Goal: Transaction & Acquisition: Book appointment/travel/reservation

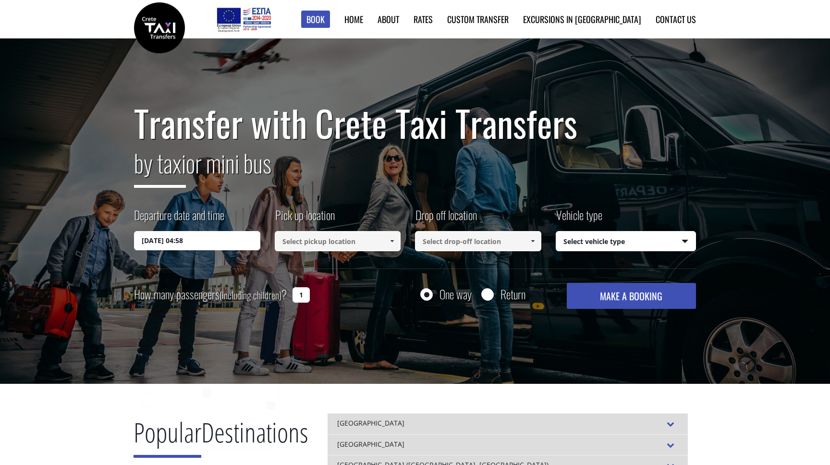
click at [221, 239] on input "[DATE] 04:58" at bounding box center [197, 240] width 126 height 19
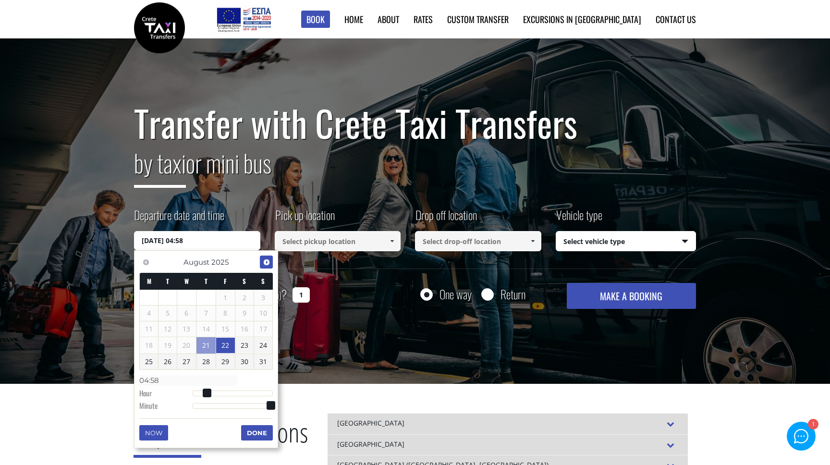
click at [267, 262] on span "Next" at bounding box center [267, 262] width 8 height 8
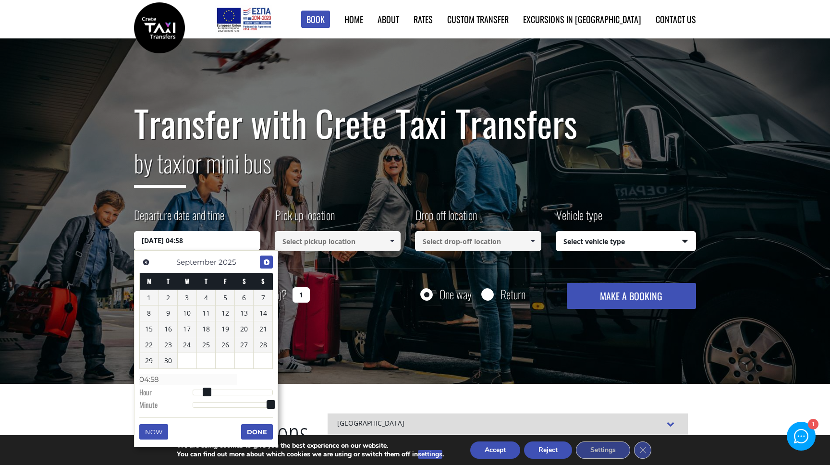
click at [267, 262] on span "Next" at bounding box center [267, 262] width 8 height 8
click at [202, 316] on link "9" at bounding box center [206, 313] width 19 height 15
type input "09/10/2025 00:00"
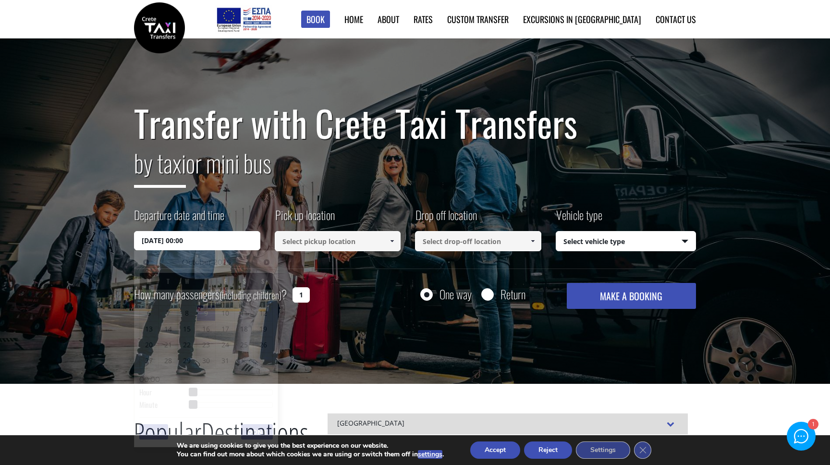
click at [312, 247] on input at bounding box center [338, 241] width 126 height 20
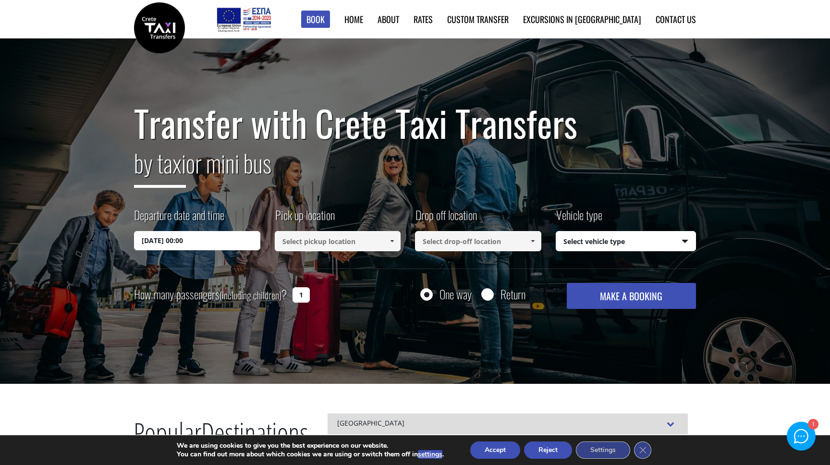
click at [312, 247] on input at bounding box center [338, 241] width 126 height 20
type input "f"
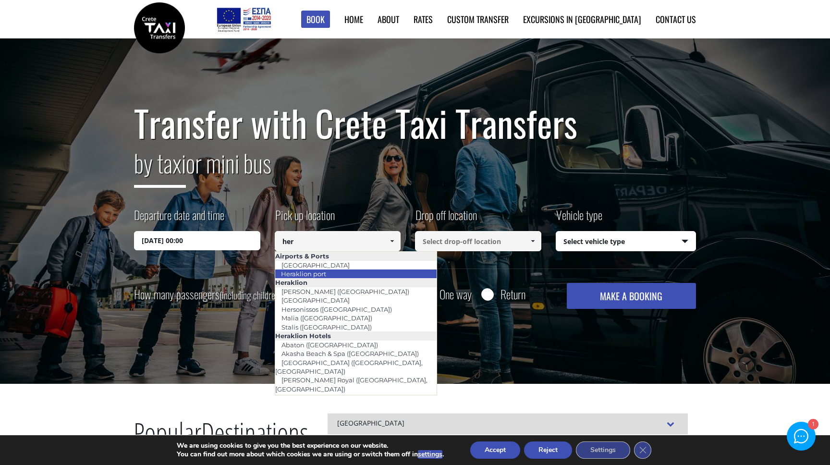
click at [335, 270] on li "Heraklion port" at bounding box center [356, 274] width 162 height 9
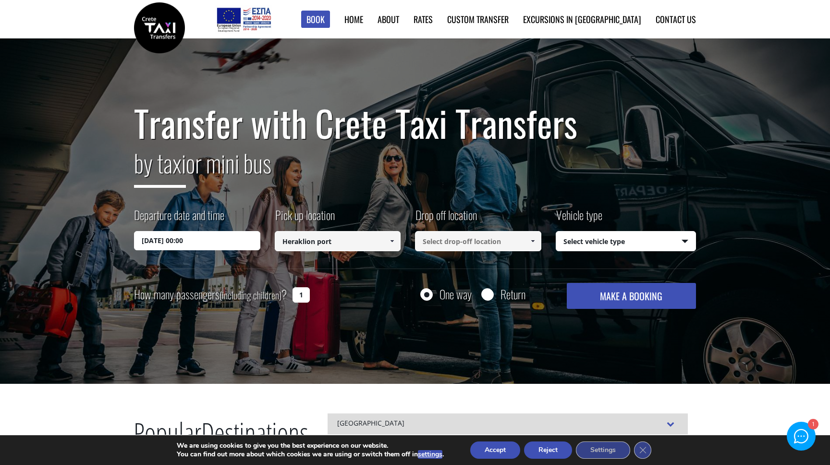
type input "Heraklion port"
click at [448, 243] on input at bounding box center [478, 241] width 126 height 20
click at [534, 243] on span at bounding box center [533, 241] width 8 height 8
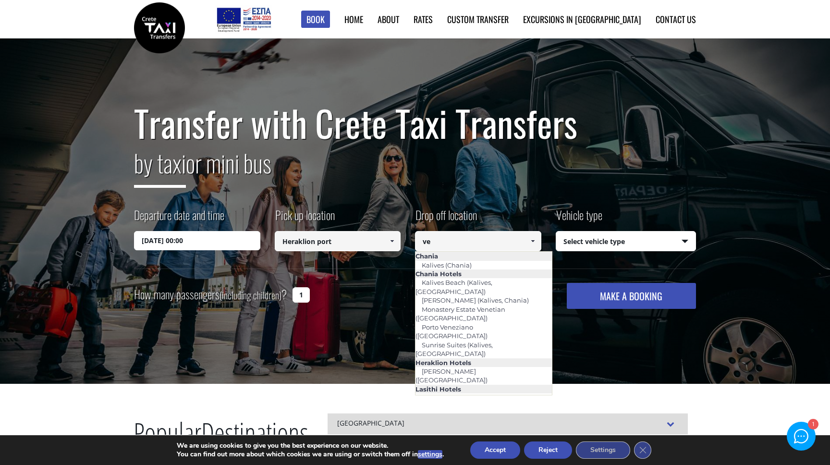
type input "v"
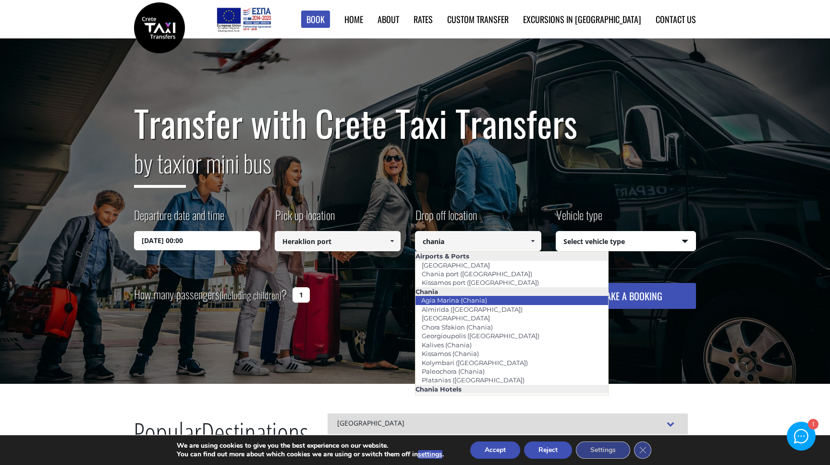
click at [482, 297] on link "Agia Marina (Chania)" at bounding box center [454, 300] width 78 height 13
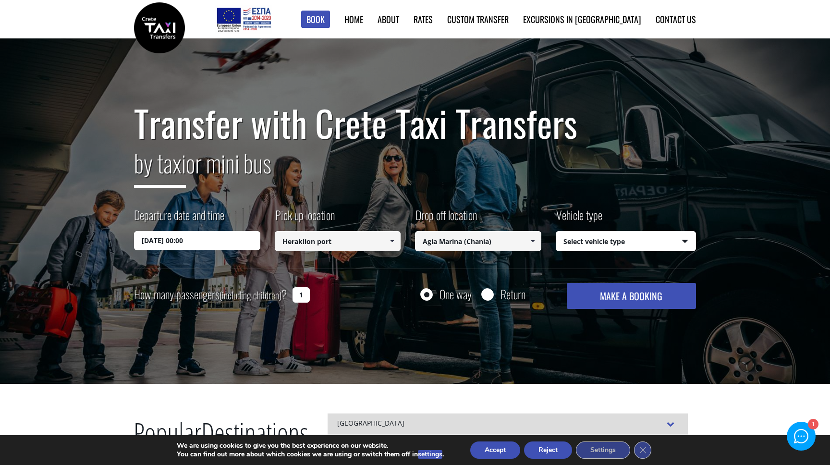
type input "Agia Marina (Chania)"
click at [595, 239] on select "Select vehicle type Taxi (4 passengers) Mercedes E Class Mini Van (7 passengers…" at bounding box center [626, 242] width 140 height 20
select select "540"
click at [556, 232] on select "Select vehicle type Taxi (4 passengers) Mercedes E Class Mini Van (7 passengers…" at bounding box center [626, 242] width 140 height 20
click at [490, 297] on input "Return" at bounding box center [487, 295] width 12 height 12
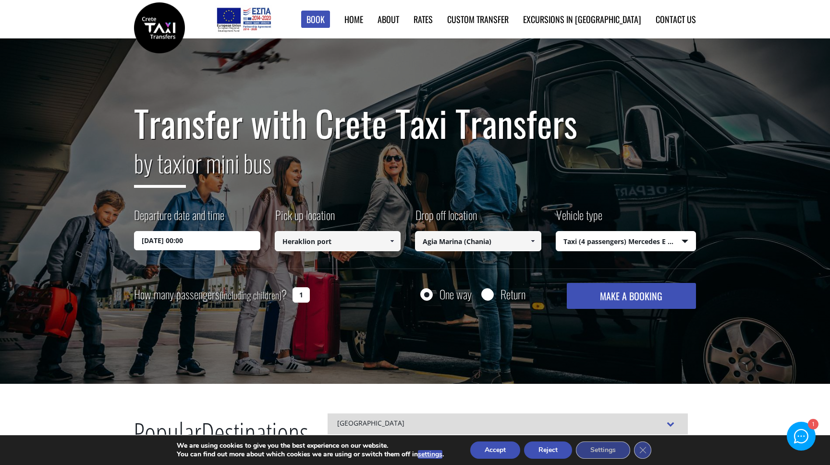
radio input "true"
type input "Agia Marina (Chania)"
type input "Heraklion port"
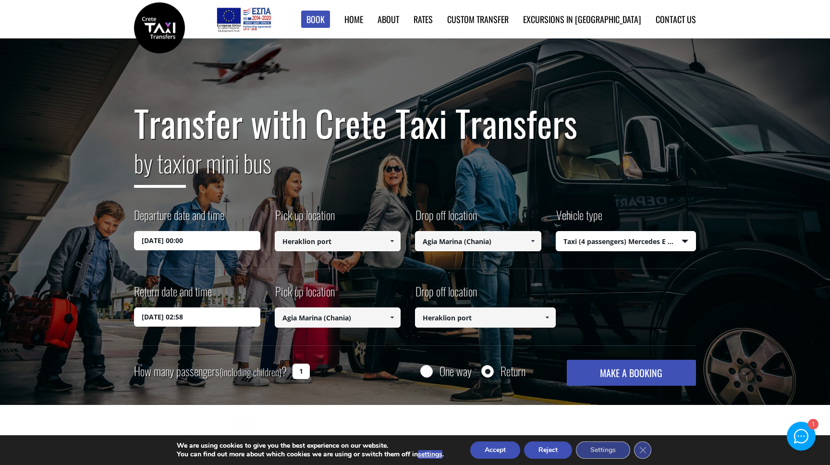
click at [215, 317] on input "23/08/2025 02:58" at bounding box center [197, 316] width 126 height 19
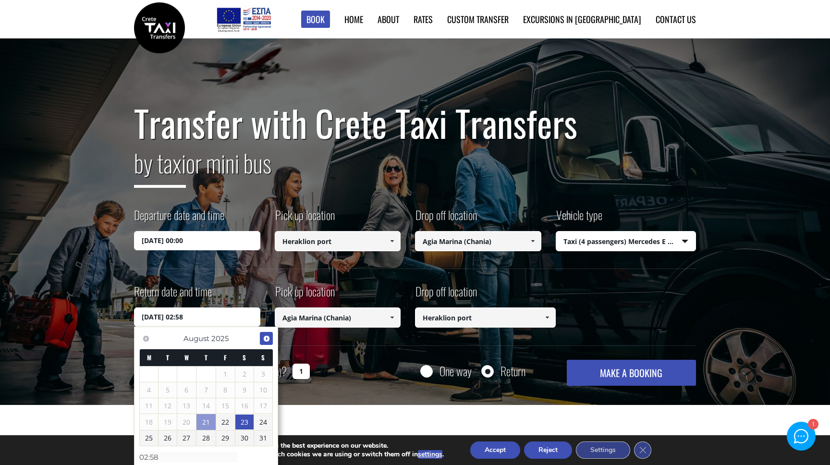
click at [263, 337] on span "Next" at bounding box center [267, 339] width 8 height 8
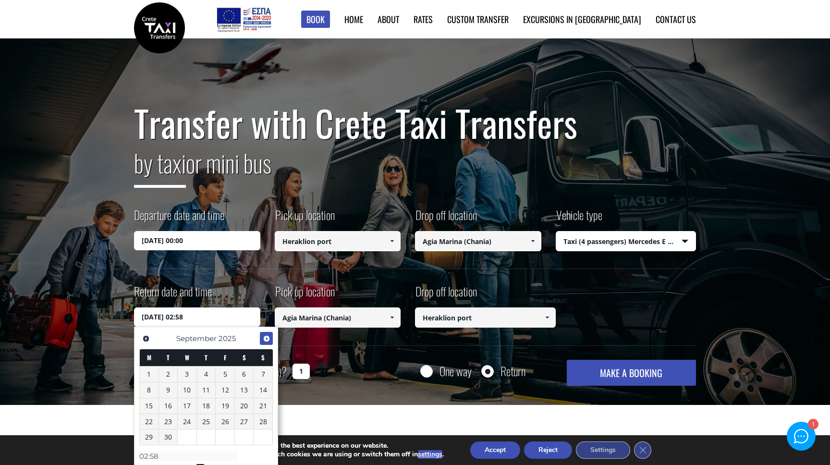
click at [263, 337] on span "Next" at bounding box center [267, 339] width 8 height 8
click at [263, 389] on link "12" at bounding box center [263, 389] width 19 height 15
type input "12/10/2025 02:58"
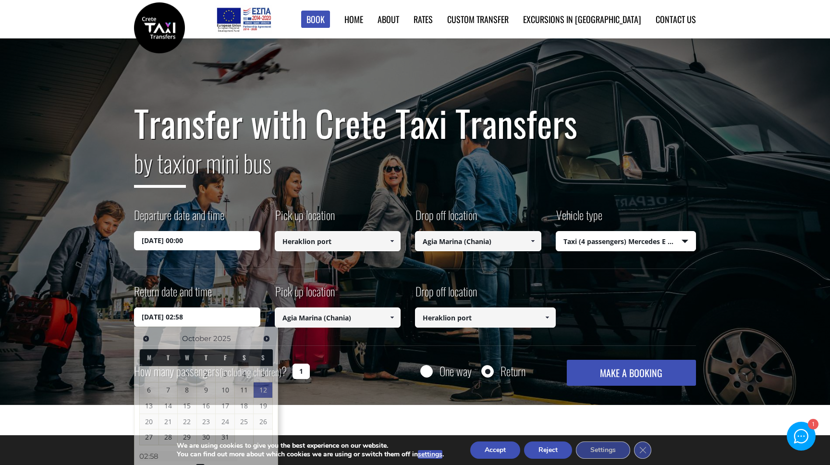
click at [608, 370] on button "MAKE A BOOKING" at bounding box center [631, 373] width 129 height 26
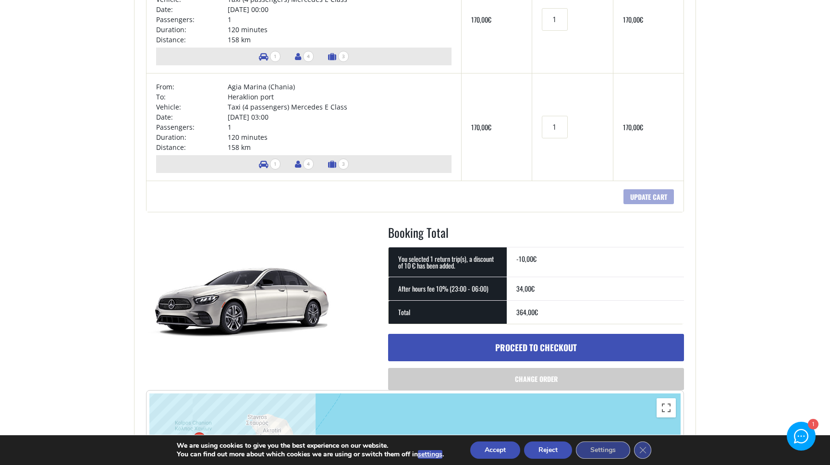
scroll to position [178, 0]
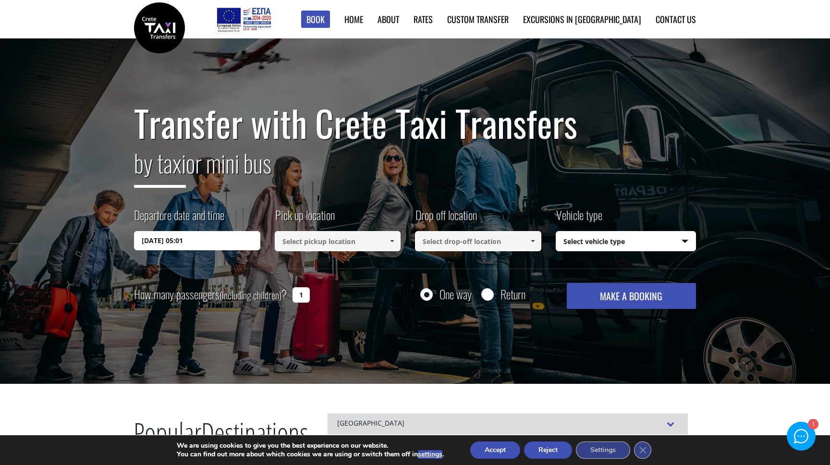
click at [163, 243] on input "22/08/2025 05:01" at bounding box center [197, 240] width 126 height 19
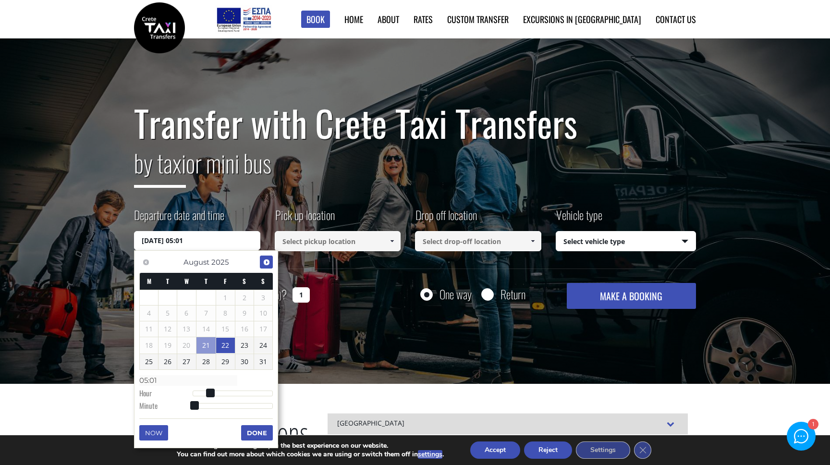
click at [263, 262] on span "Next" at bounding box center [267, 262] width 8 height 8
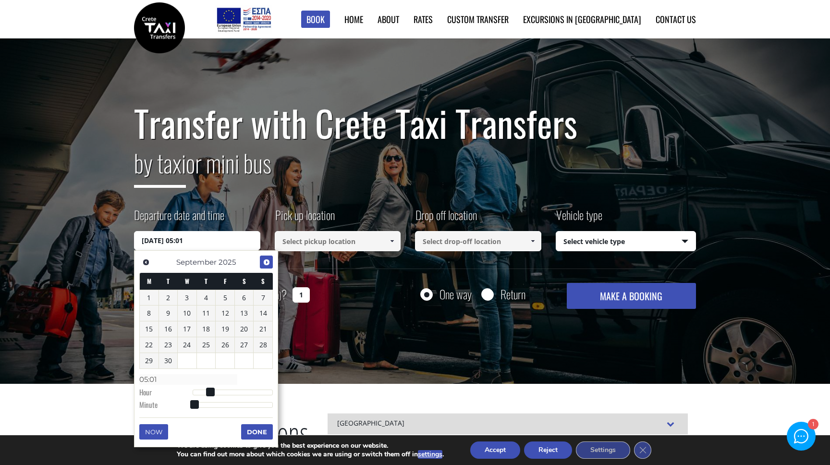
click at [263, 262] on span "Next" at bounding box center [267, 262] width 8 height 8
click at [200, 317] on link "9" at bounding box center [206, 313] width 19 height 15
type input "09/10/2025 00:00"
click at [305, 246] on input at bounding box center [338, 241] width 126 height 20
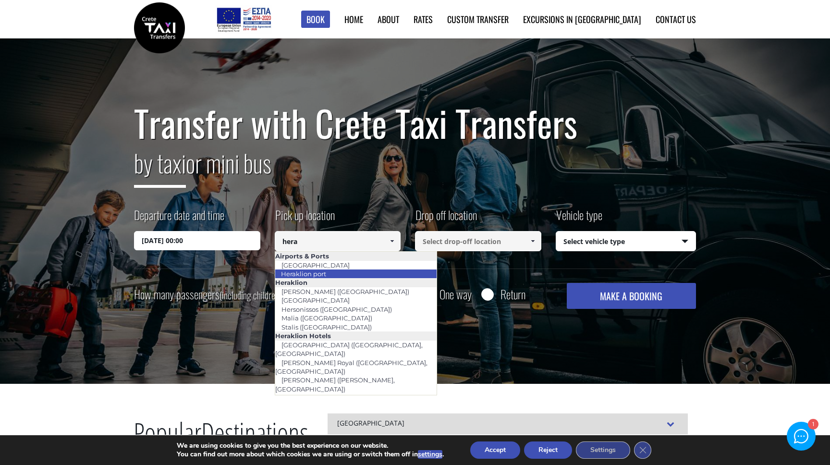
click at [319, 277] on link "Heraklion port" at bounding box center [304, 273] width 58 height 13
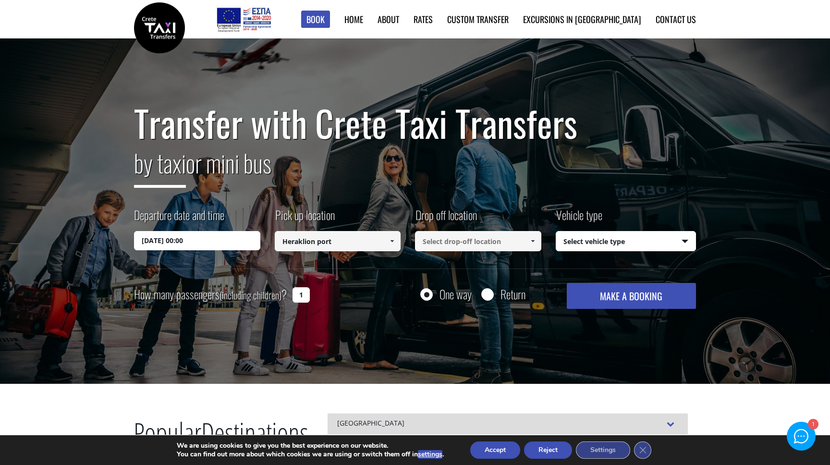
type input "Heraklion port"
click at [435, 245] on input at bounding box center [478, 241] width 126 height 20
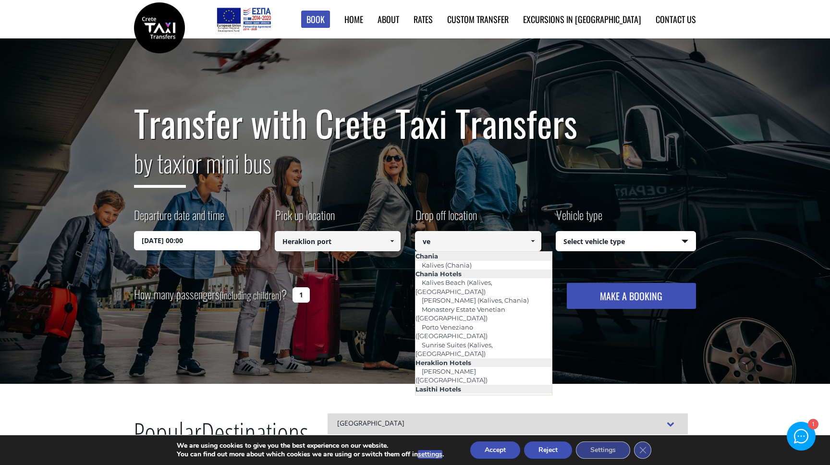
type input "v"
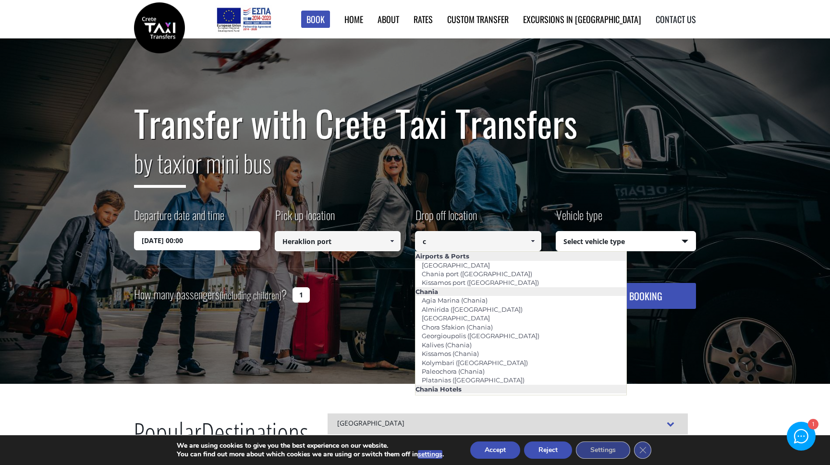
type input "c"
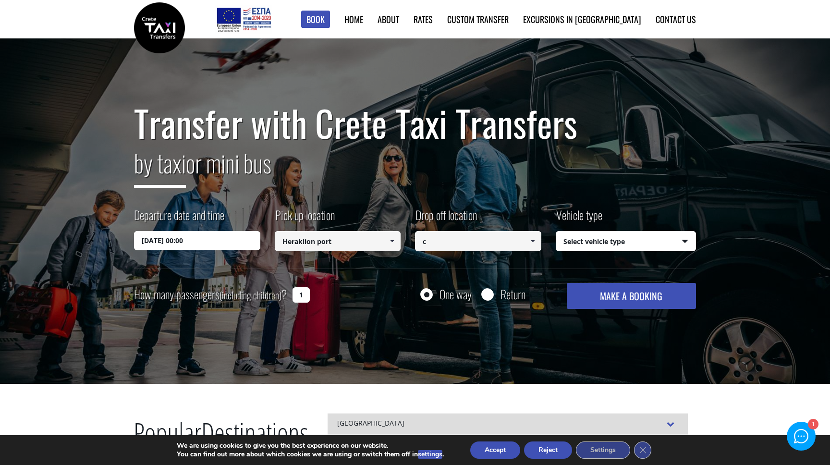
click at [436, 239] on input "c" at bounding box center [478, 241] width 126 height 20
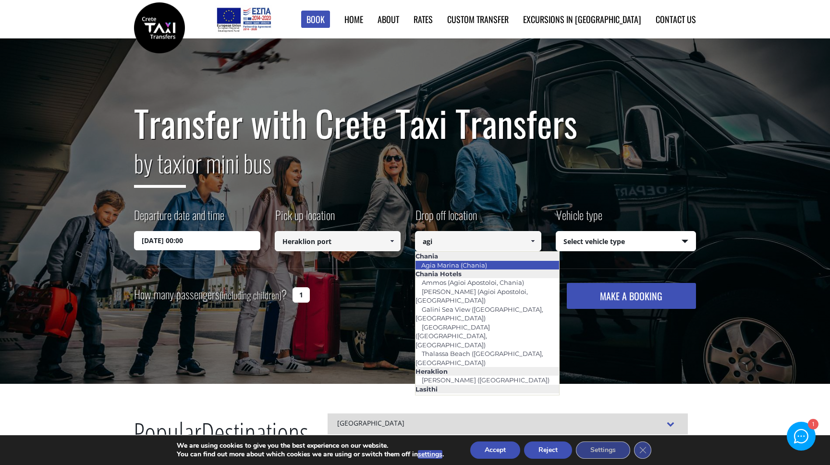
click at [447, 269] on link "Agia Marina (Chania)" at bounding box center [454, 264] width 78 height 13
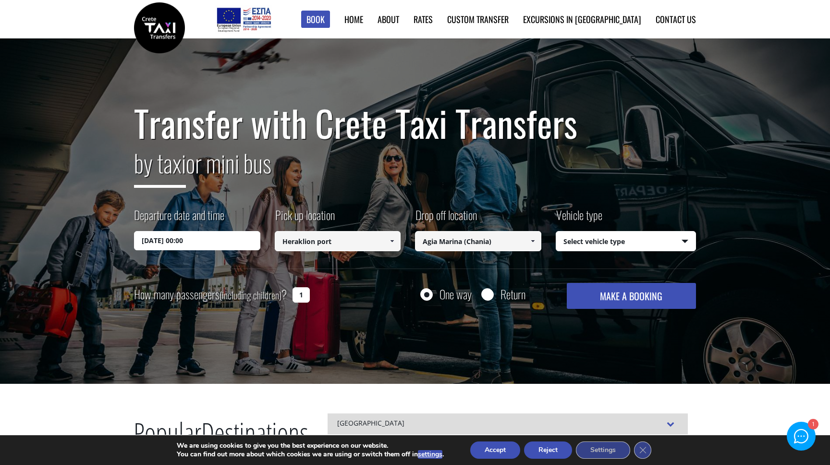
type input "Agia Marina (Chania)"
click at [583, 238] on select "Select vehicle type Taxi (4 passengers) Mercedes E Class Mini Van (7 passengers…" at bounding box center [626, 242] width 140 height 20
select select "540"
click at [556, 232] on select "Select vehicle type Taxi (4 passengers) Mercedes E Class Mini Van (7 passengers…" at bounding box center [626, 242] width 140 height 20
click at [484, 295] on input "Return" at bounding box center [487, 295] width 12 height 12
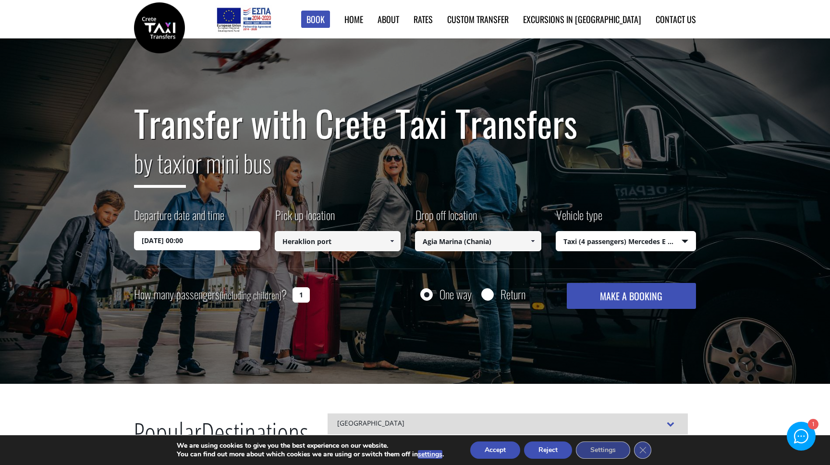
radio input "true"
type input "Agia Marina (Chania)"
type input "Heraklion port"
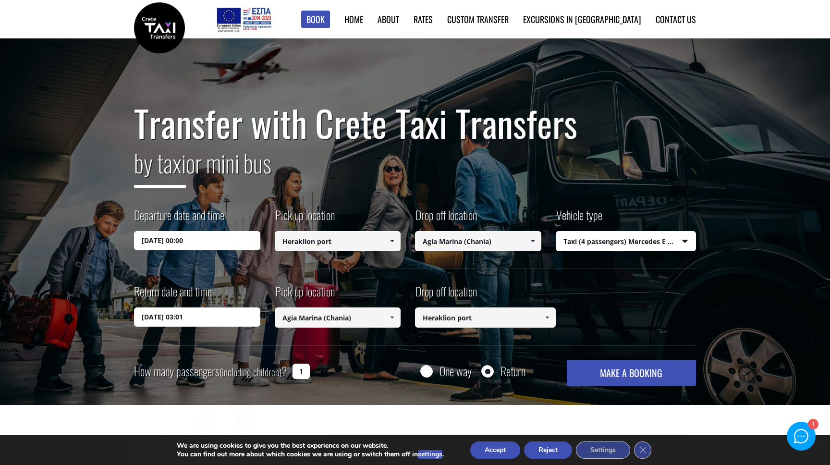
click at [190, 318] on input "23/08/2025 03:01" at bounding box center [197, 316] width 126 height 19
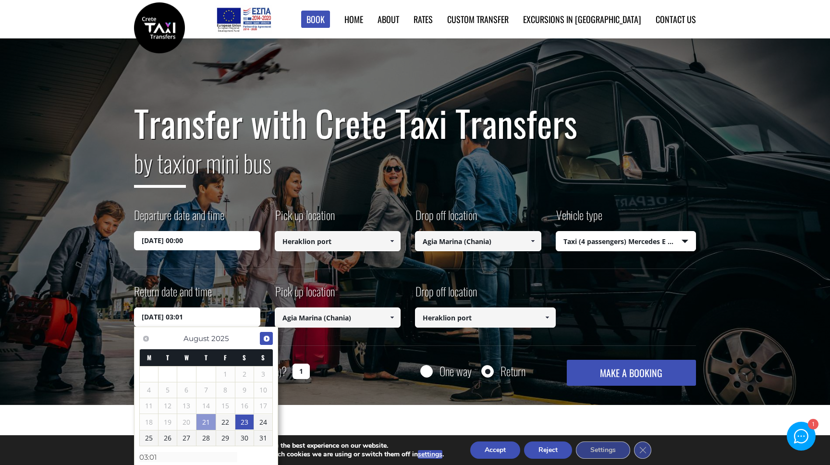
click at [264, 342] on link "Next" at bounding box center [266, 338] width 13 height 13
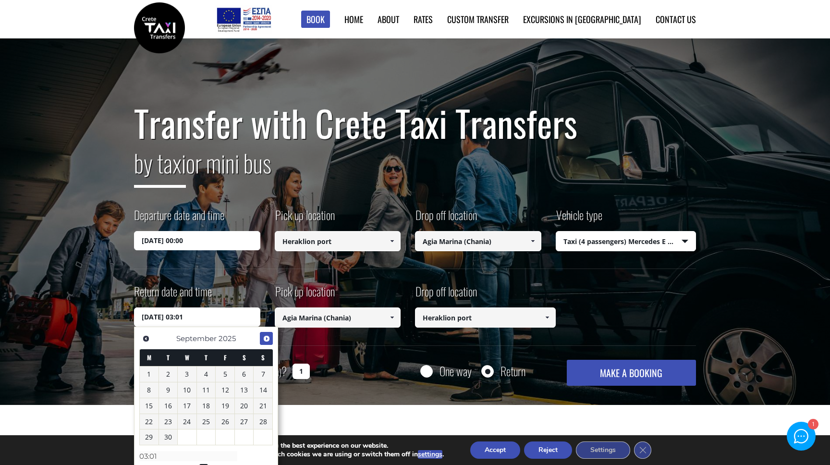
click at [264, 342] on link "Next" at bounding box center [266, 338] width 13 height 13
click at [261, 388] on link "12" at bounding box center [263, 389] width 19 height 15
type input "12/10/2025 03:01"
click at [385, 288] on div "Pick up location Select pickup location Select pickup location Chania airport C…" at bounding box center [345, 306] width 141 height 47
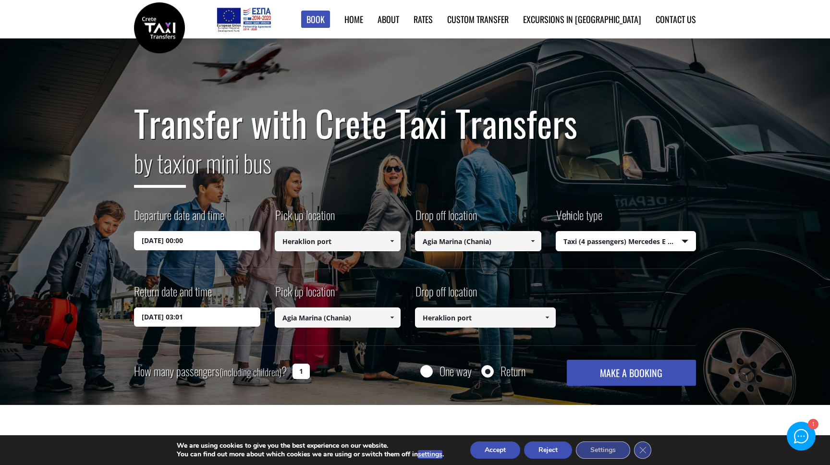
click at [589, 369] on button "MAKE A BOOKING" at bounding box center [631, 373] width 129 height 26
